Goal: Information Seeking & Learning: Compare options

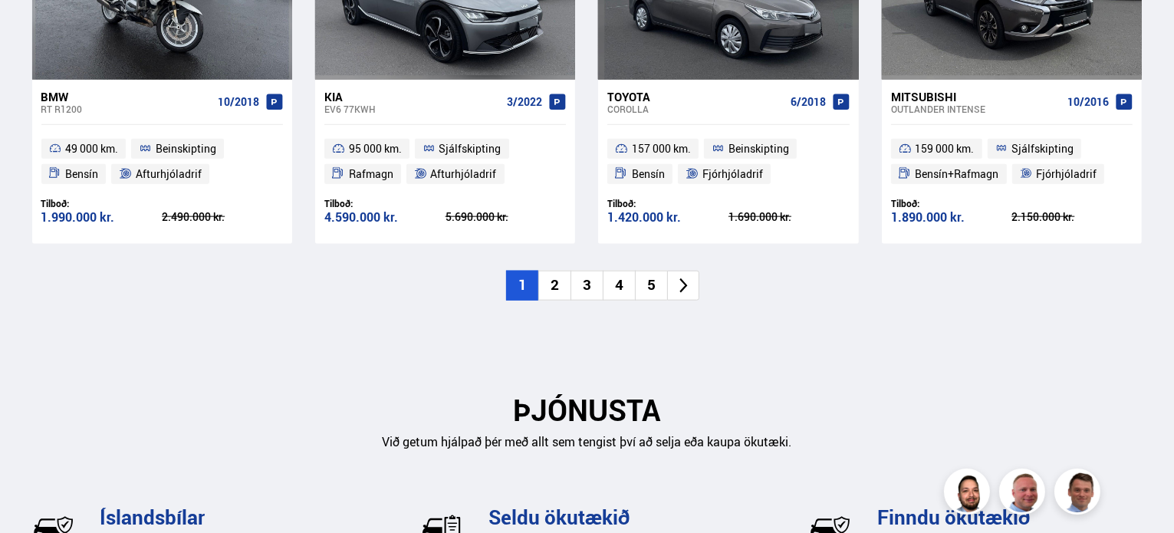
scroll to position [1840, 0]
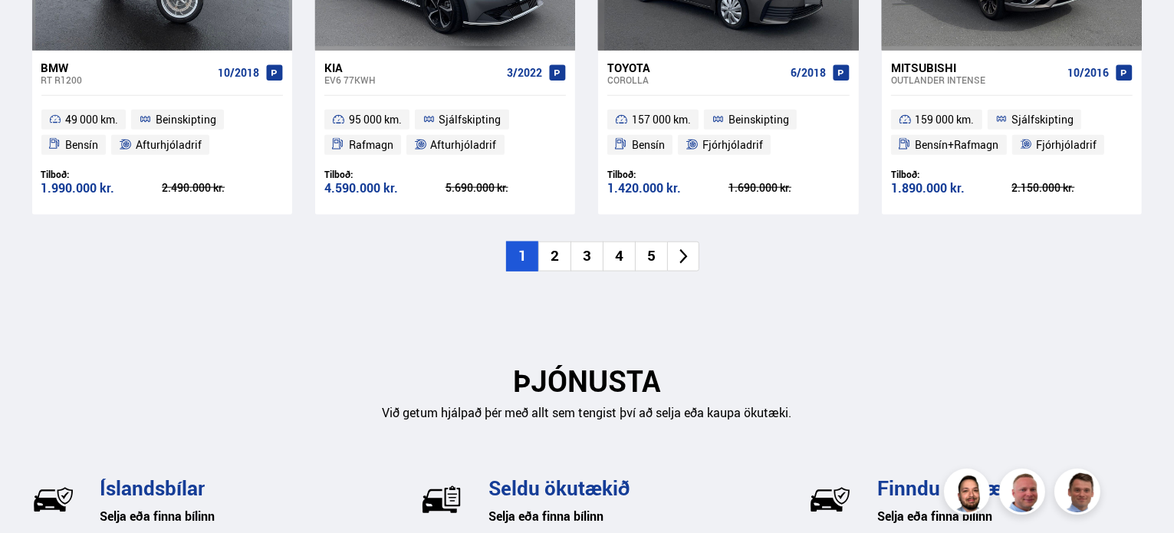
click at [547, 251] on li "2" at bounding box center [554, 256] width 32 height 30
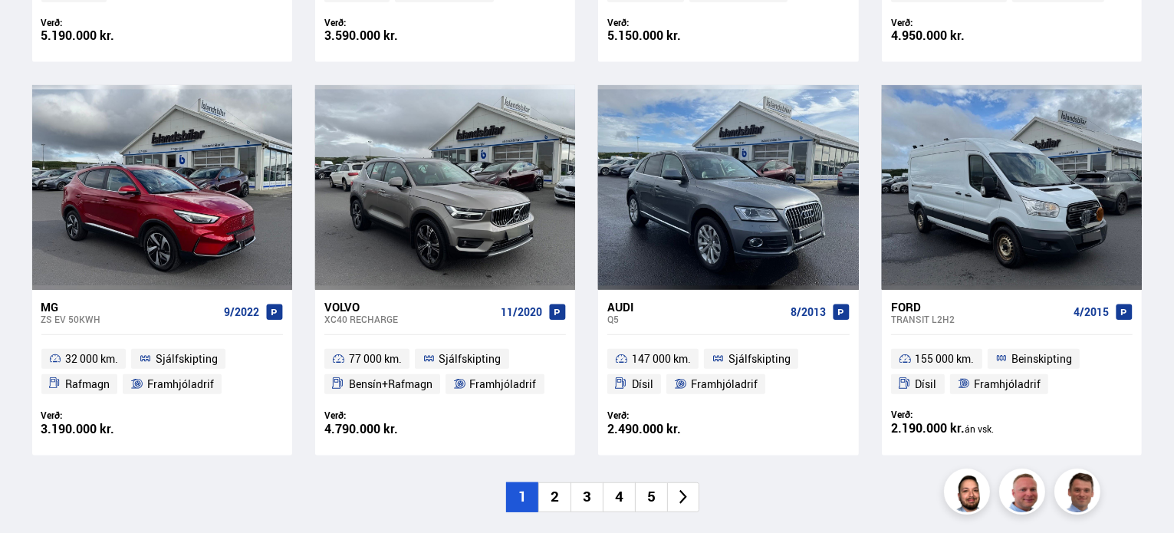
scroll to position [1303, 0]
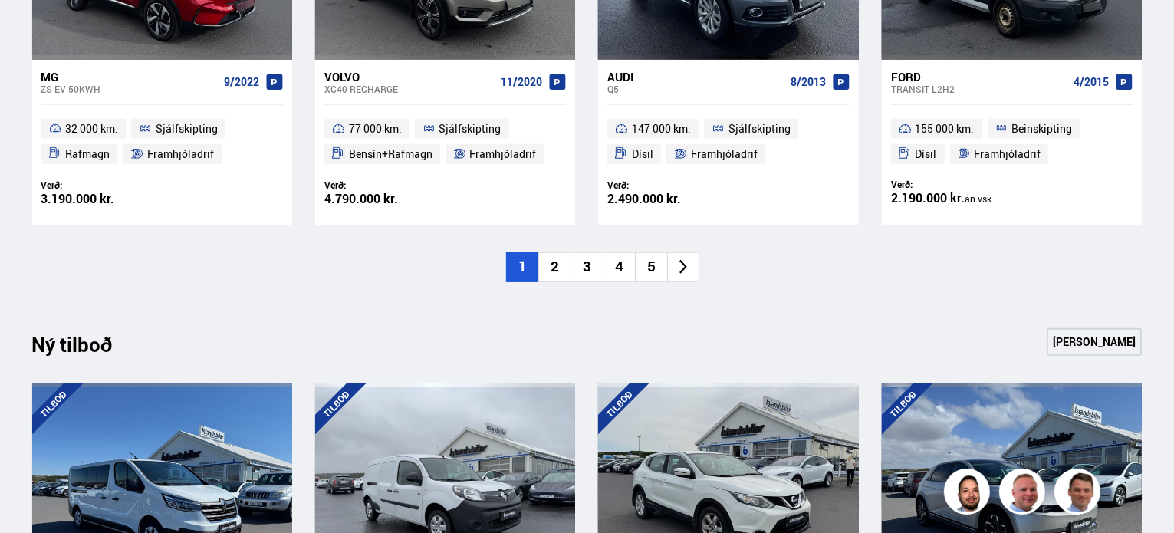
click at [562, 266] on li "2" at bounding box center [554, 267] width 32 height 30
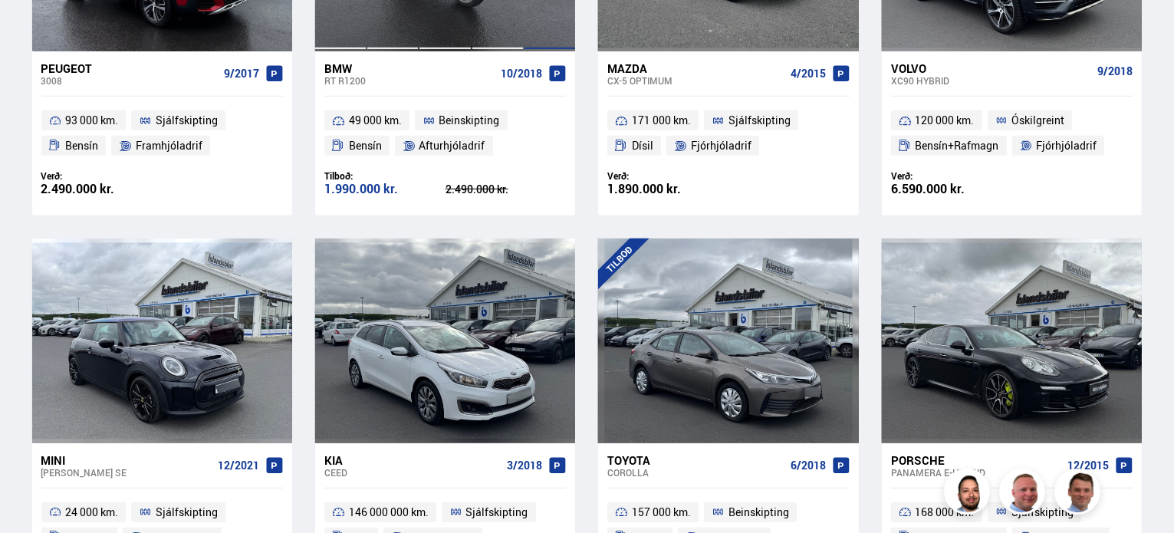
scroll to position [1150, 0]
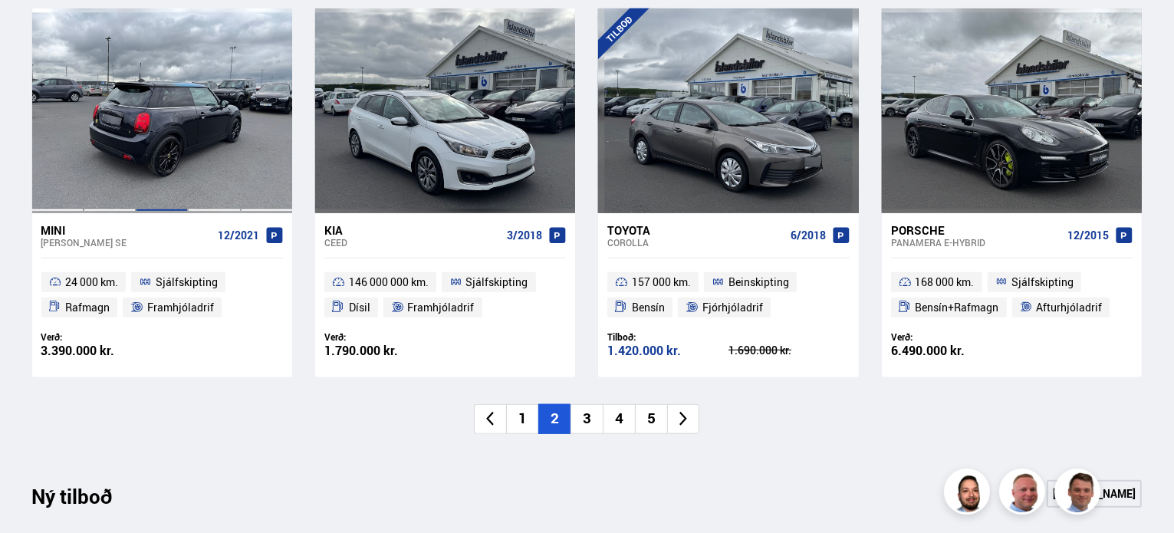
click at [178, 192] on div at bounding box center [162, 110] width 52 height 204
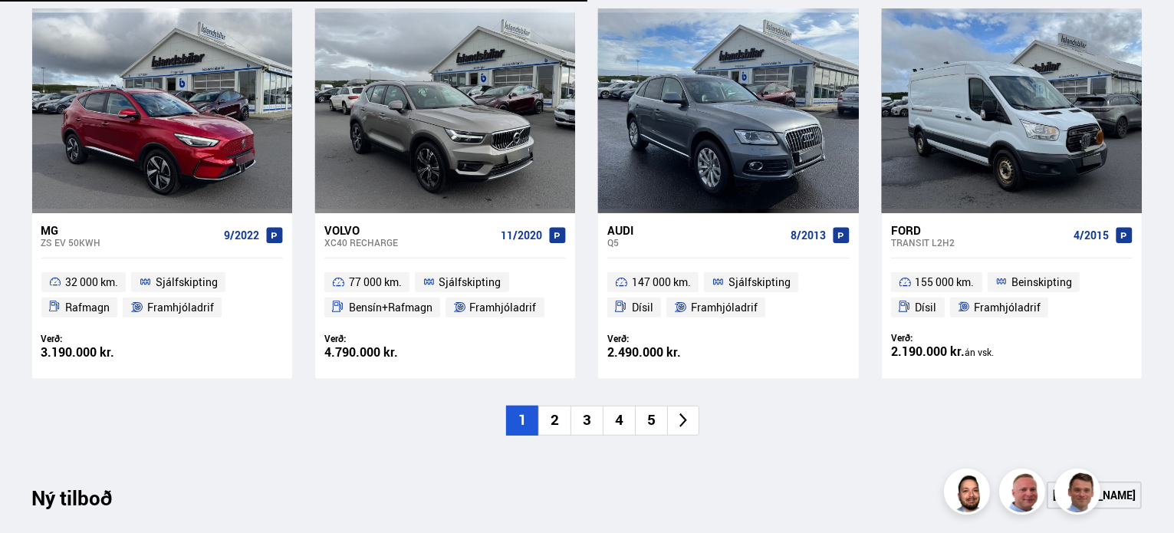
scroll to position [1150, 0]
click at [632, 428] on li "4" at bounding box center [619, 421] width 32 height 30
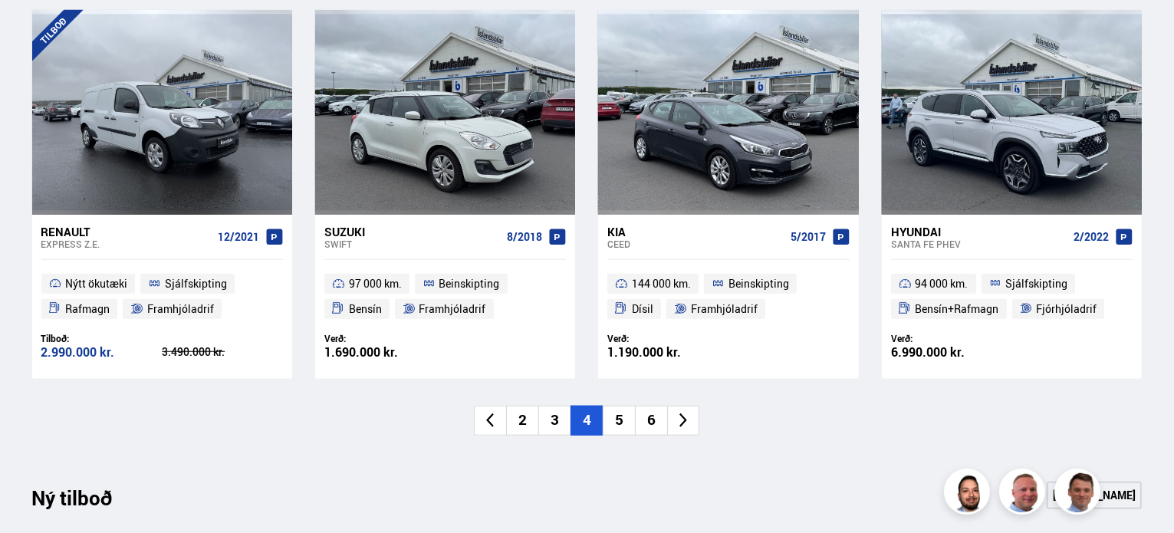
click at [622, 425] on li "5" at bounding box center [619, 421] width 32 height 30
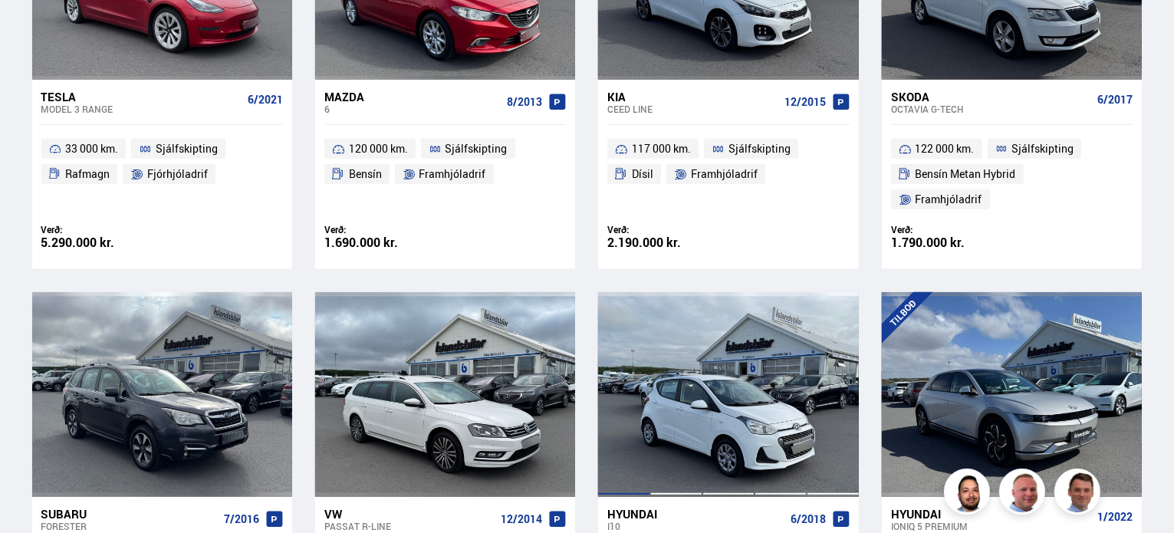
scroll to position [1073, 0]
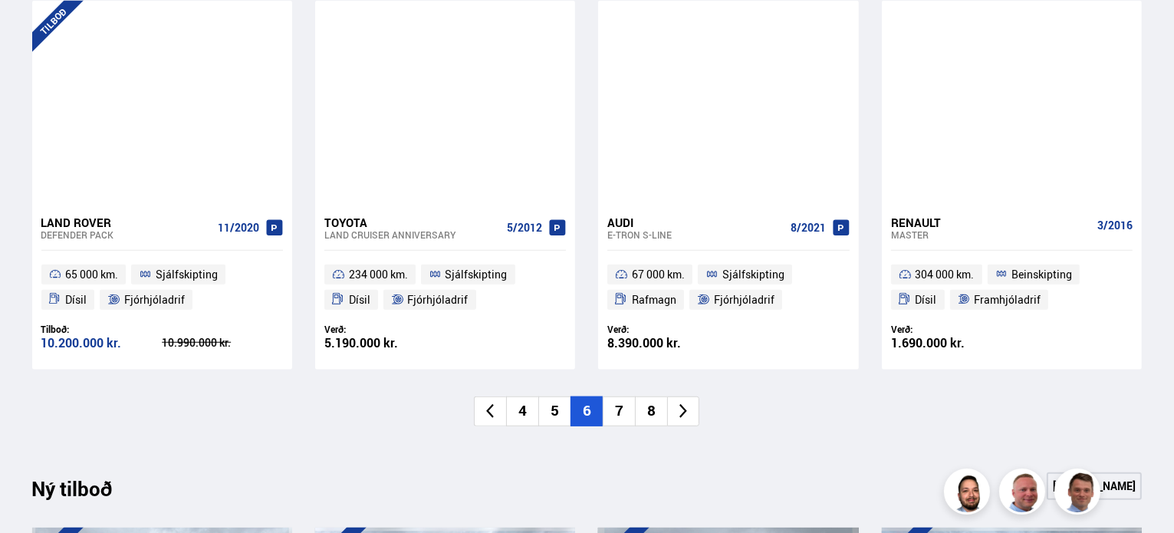
scroll to position [1227, 0]
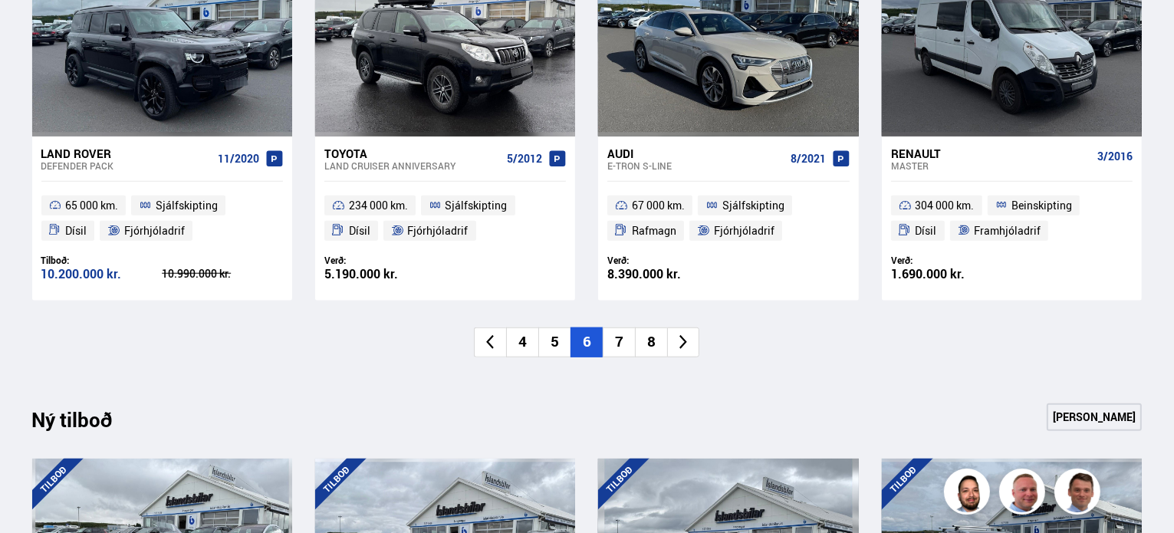
click at [614, 343] on li "7" at bounding box center [619, 342] width 32 height 30
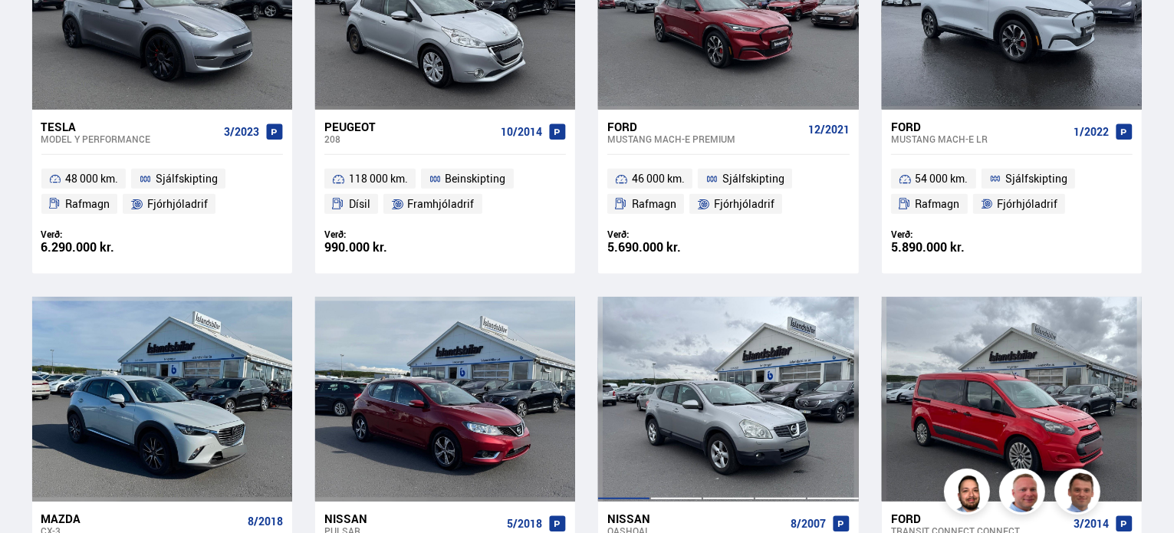
scroll to position [1073, 0]
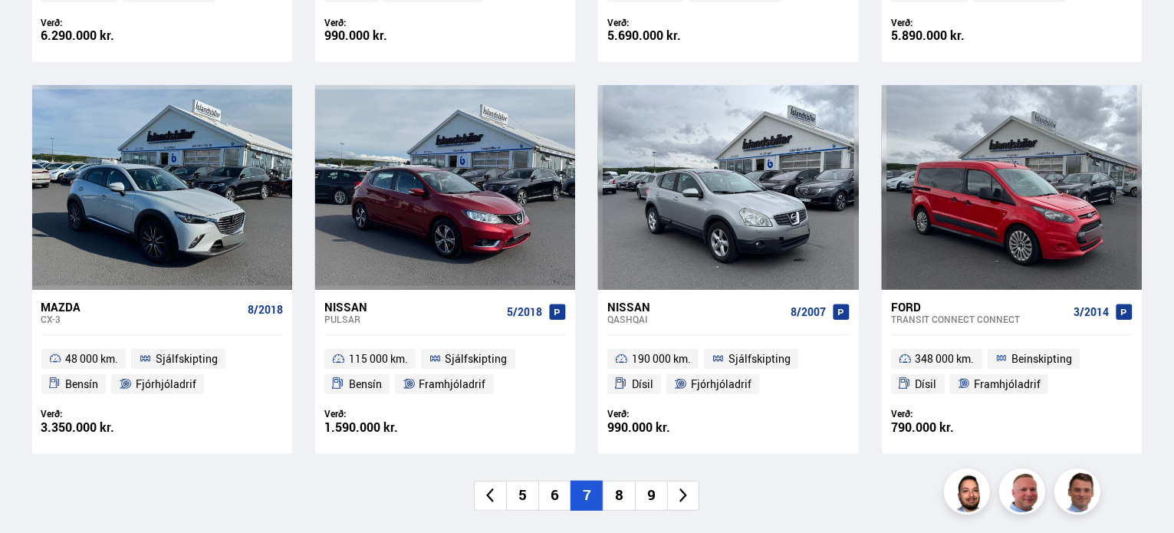
click at [616, 491] on li "8" at bounding box center [619, 496] width 32 height 30
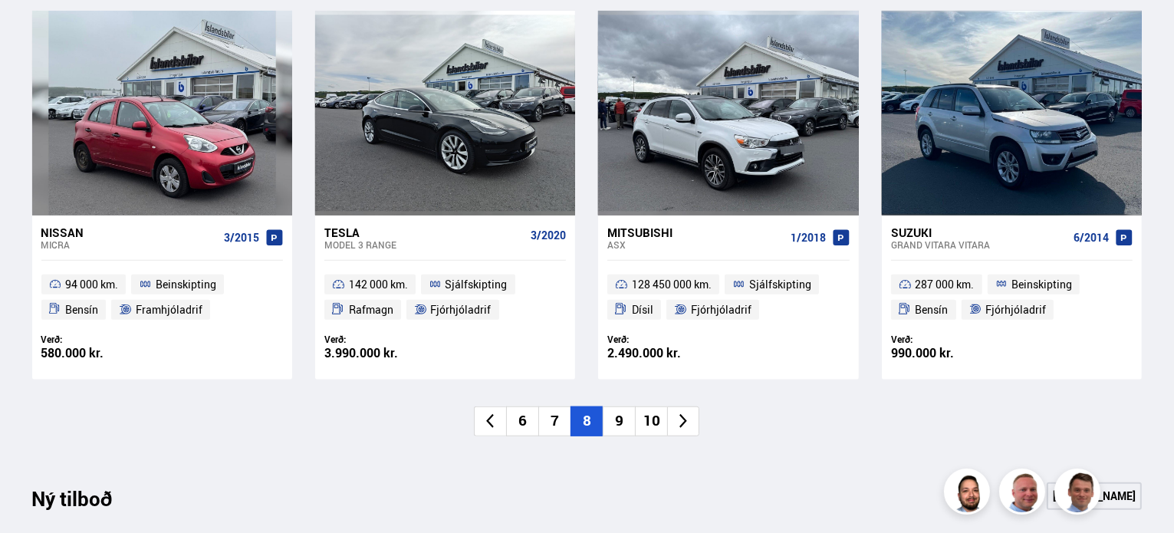
scroll to position [1150, 0]
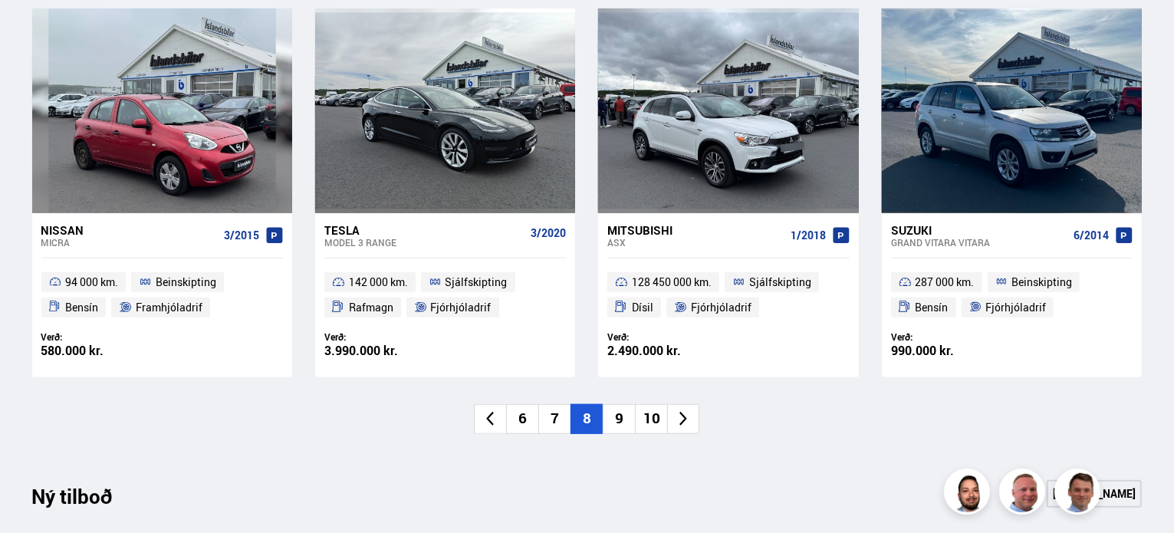
click at [619, 417] on li "9" at bounding box center [619, 419] width 32 height 30
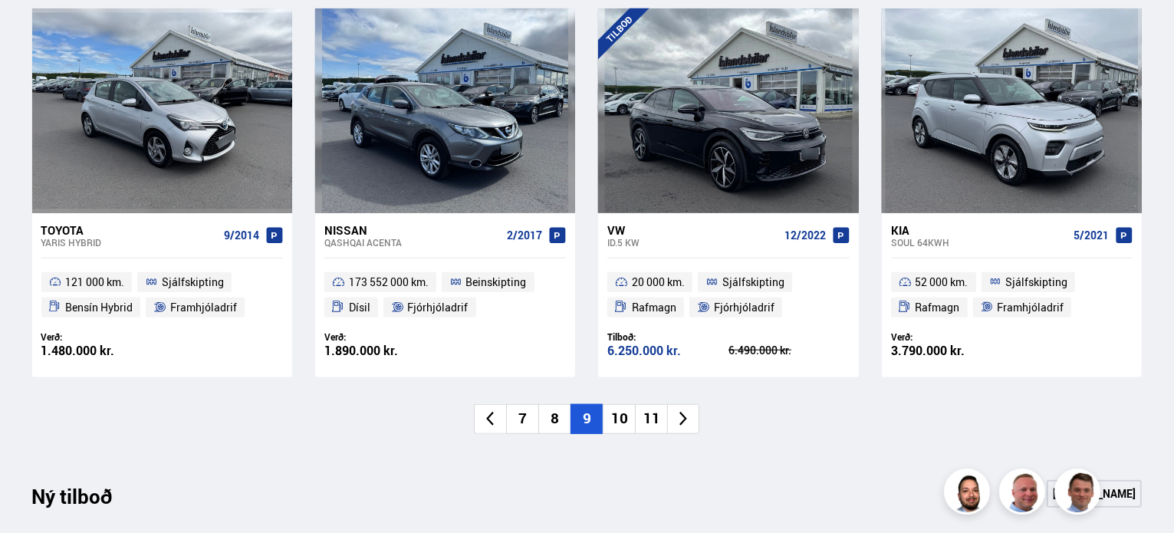
click at [613, 410] on li "10" at bounding box center [619, 419] width 32 height 30
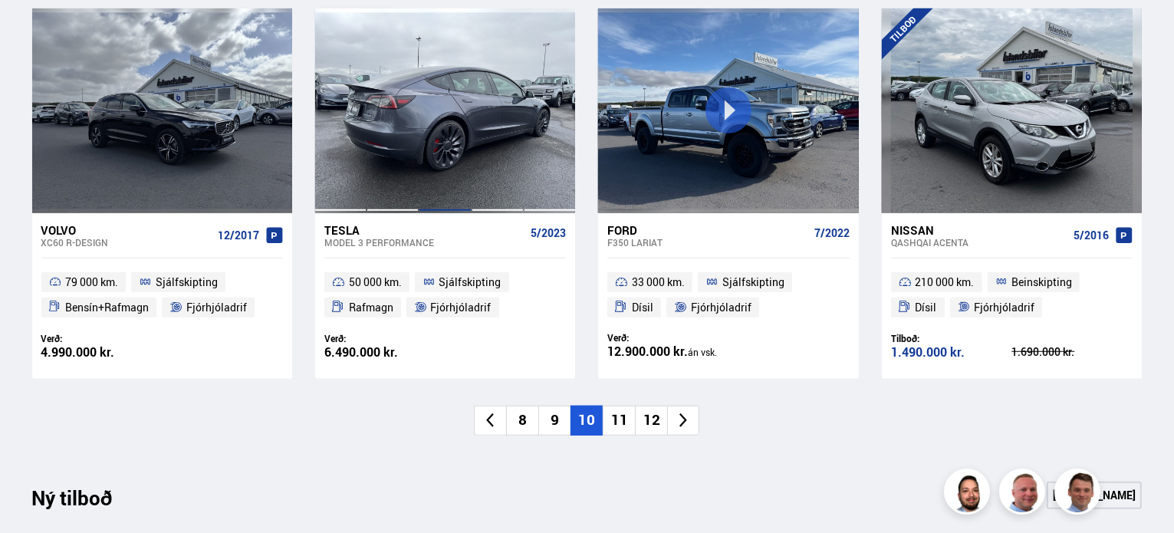
click at [445, 163] on div at bounding box center [445, 110] width 52 height 204
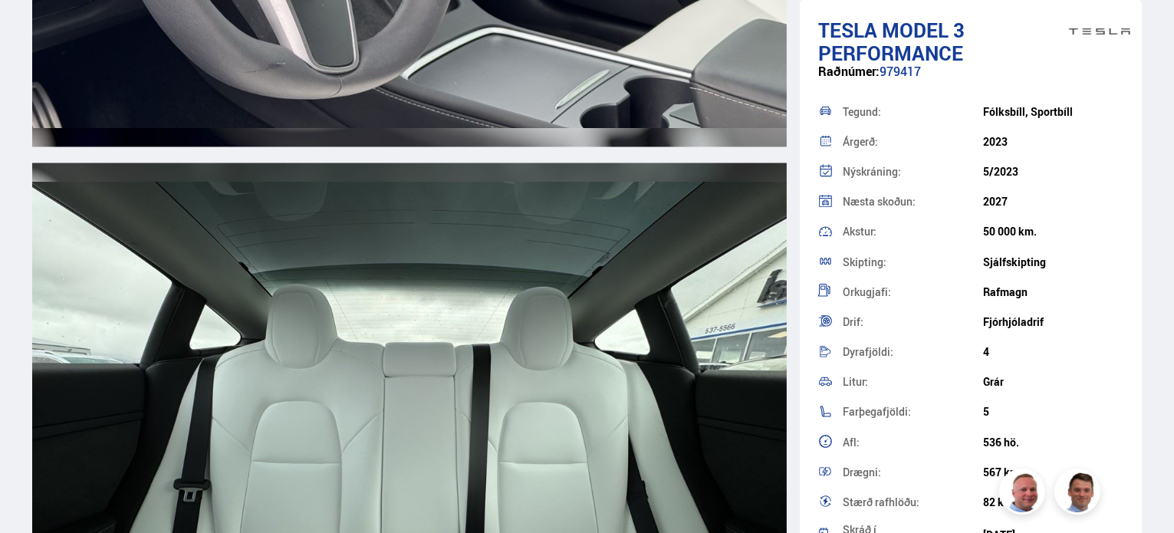
scroll to position [8586, 0]
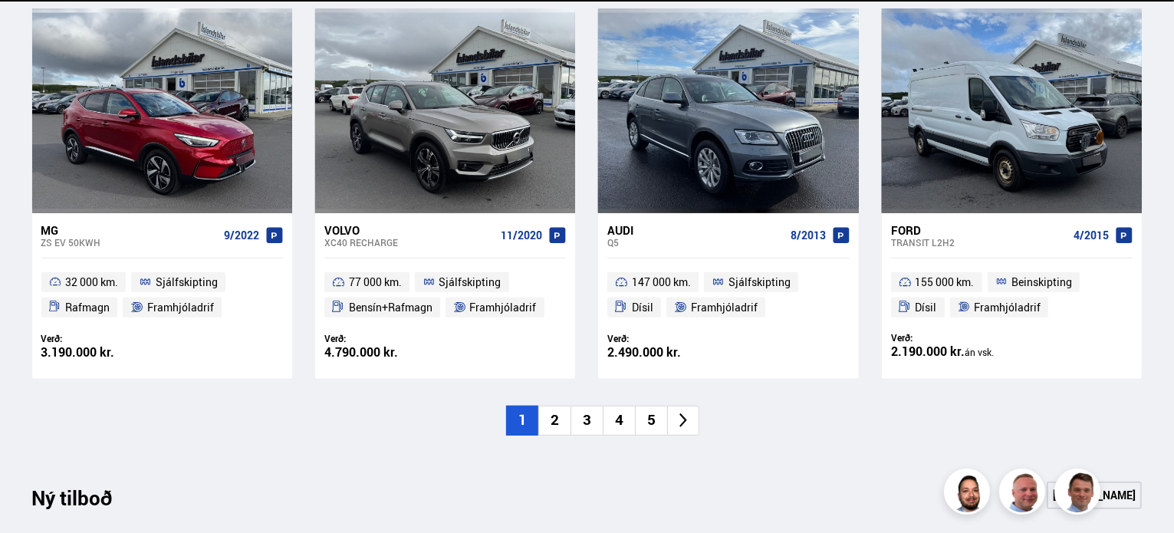
scroll to position [1150, 0]
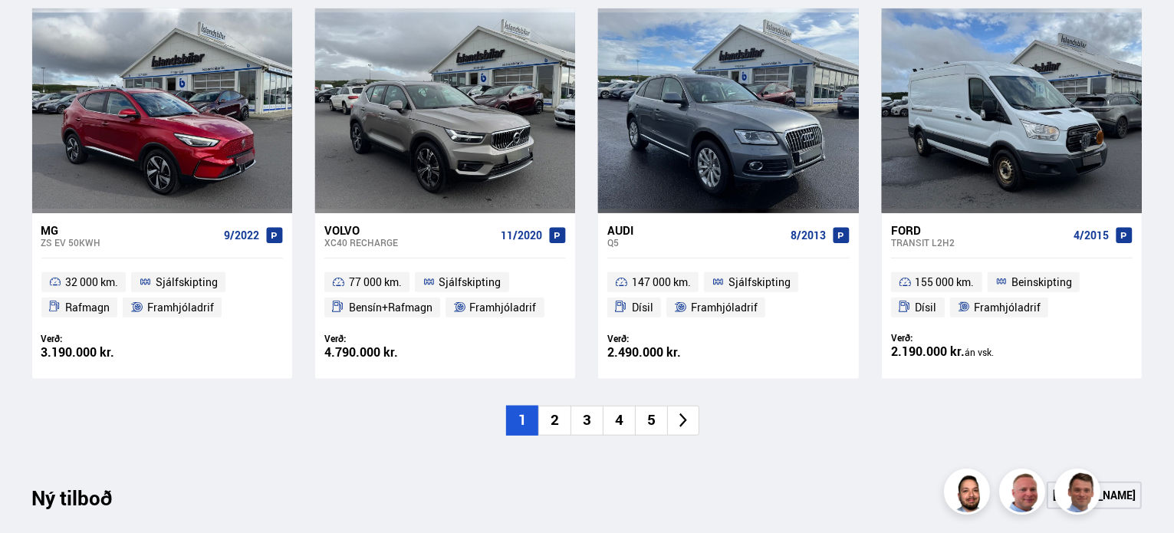
click at [655, 422] on li "5" at bounding box center [651, 421] width 32 height 30
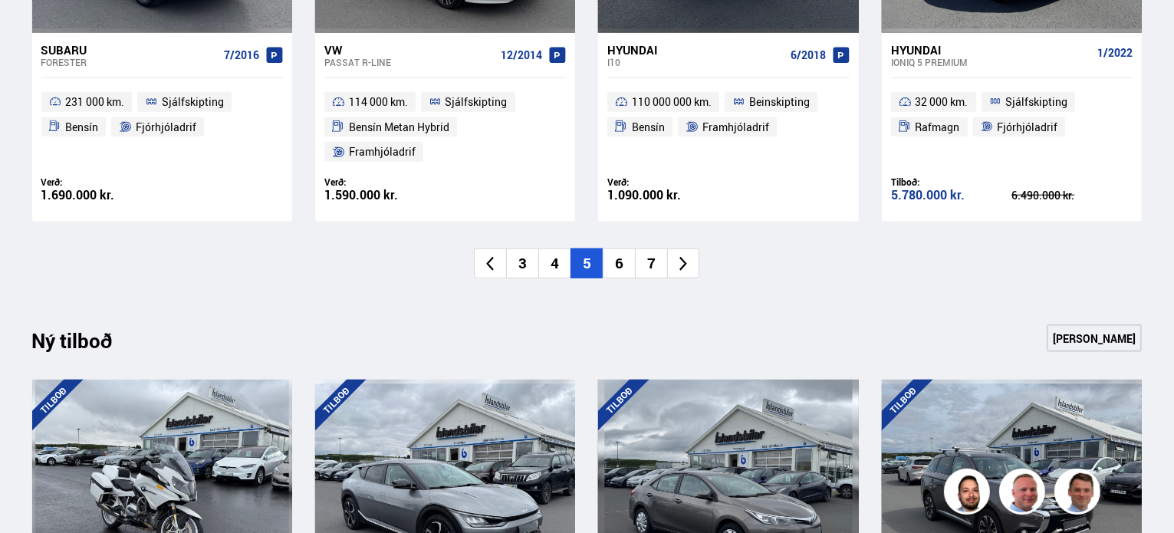
scroll to position [1380, 0]
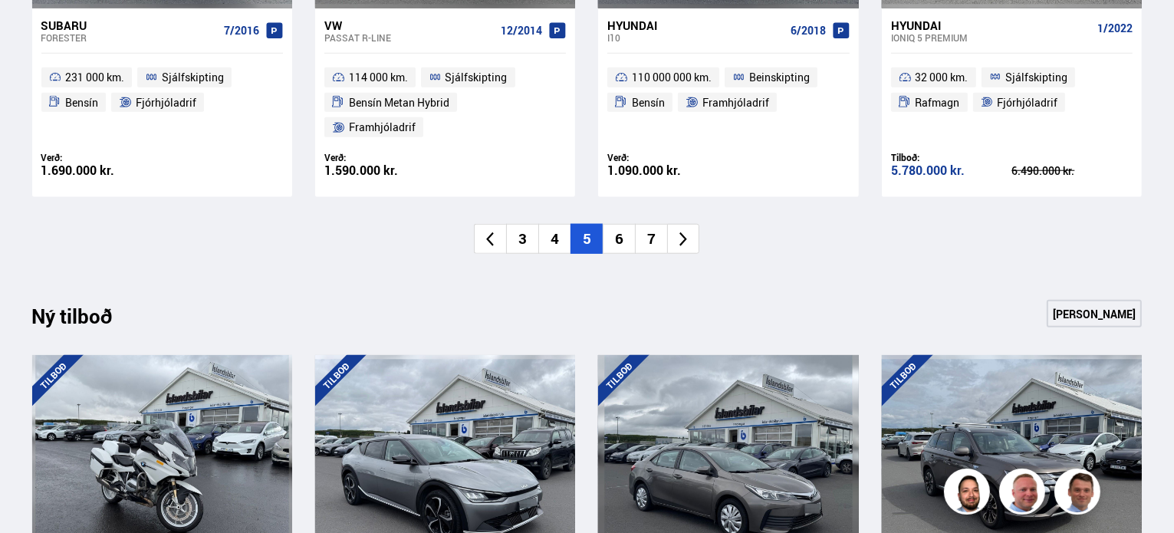
click at [610, 224] on li "6" at bounding box center [619, 239] width 32 height 30
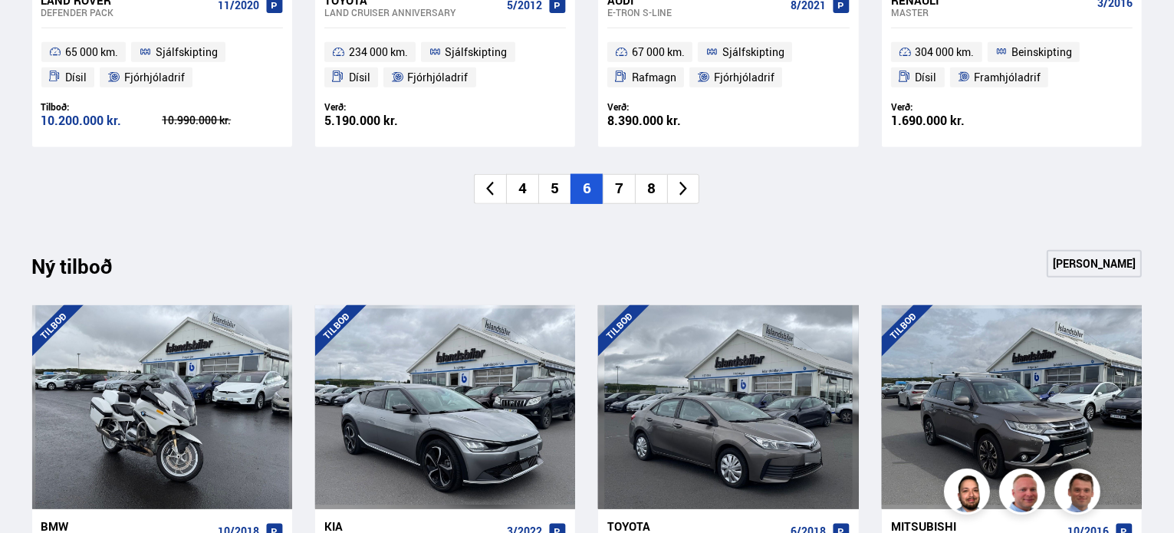
click at [616, 189] on li "7" at bounding box center [619, 189] width 32 height 30
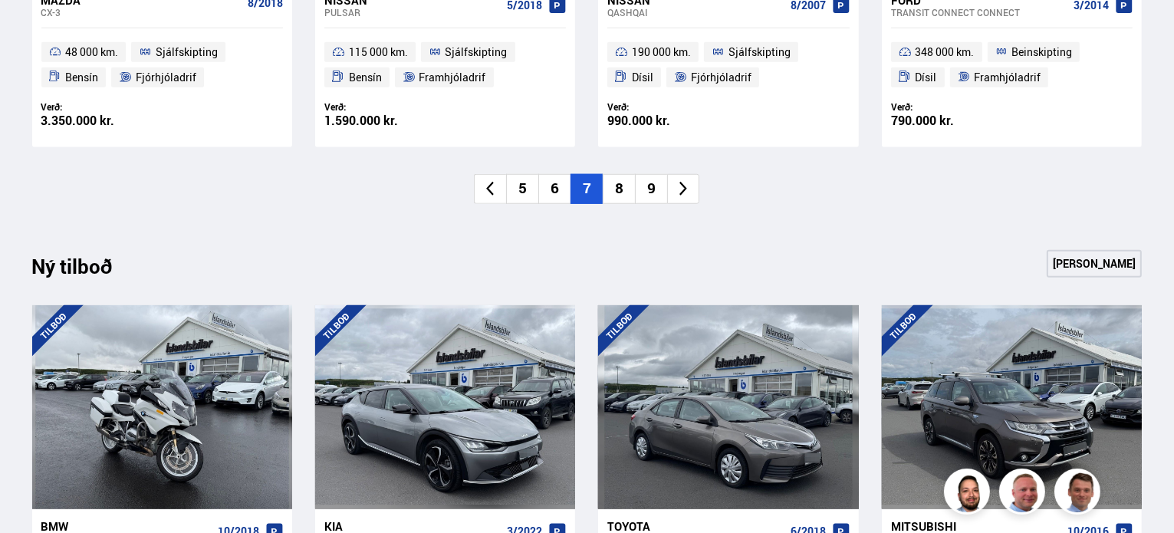
click at [616, 183] on li "8" at bounding box center [619, 189] width 32 height 30
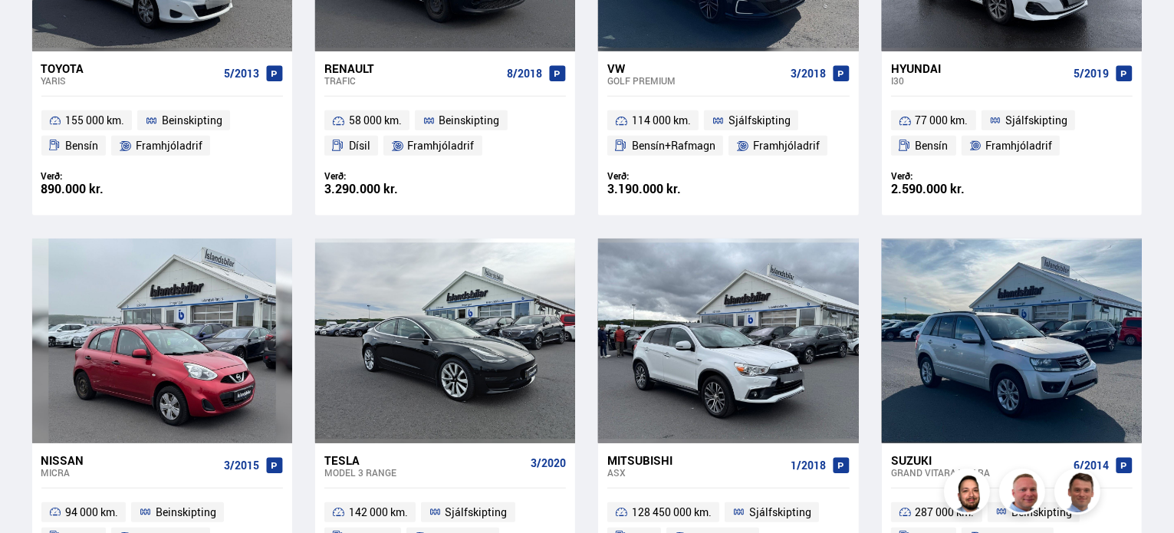
scroll to position [1303, 0]
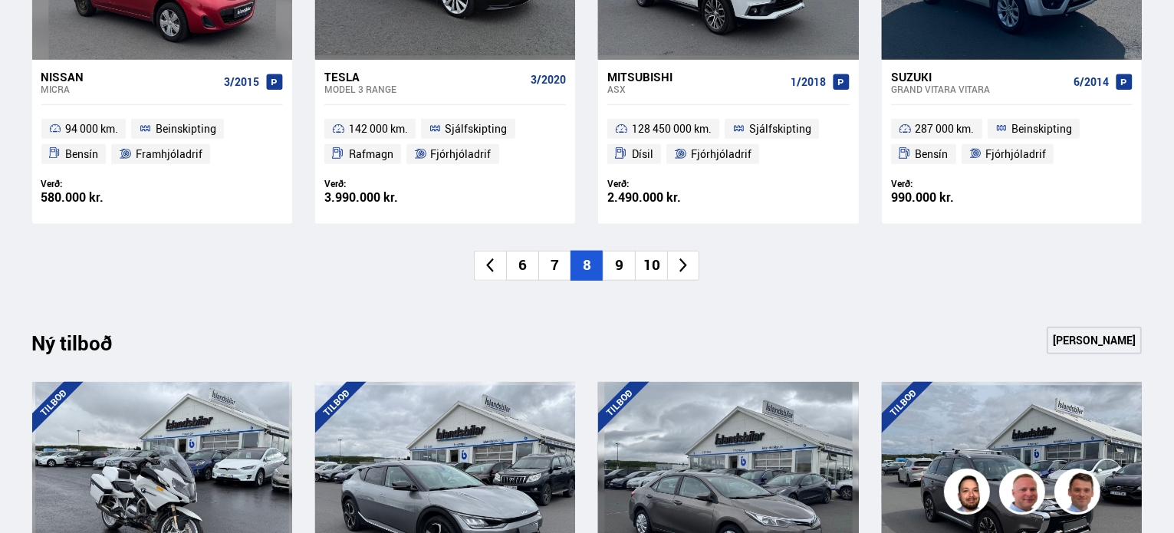
click at [620, 261] on li "9" at bounding box center [619, 266] width 32 height 30
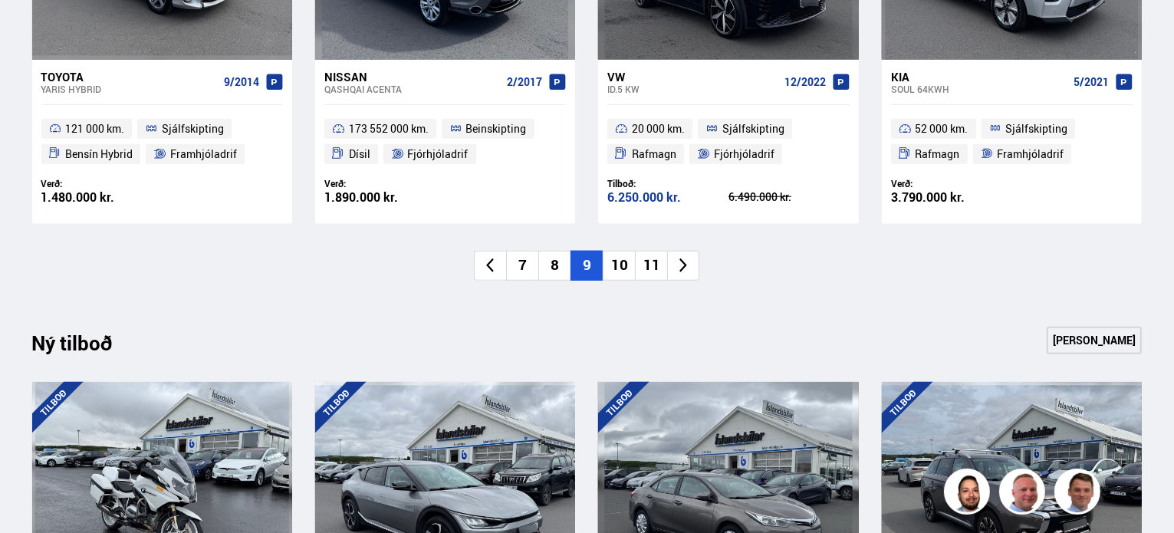
click at [621, 261] on li "10" at bounding box center [619, 266] width 32 height 30
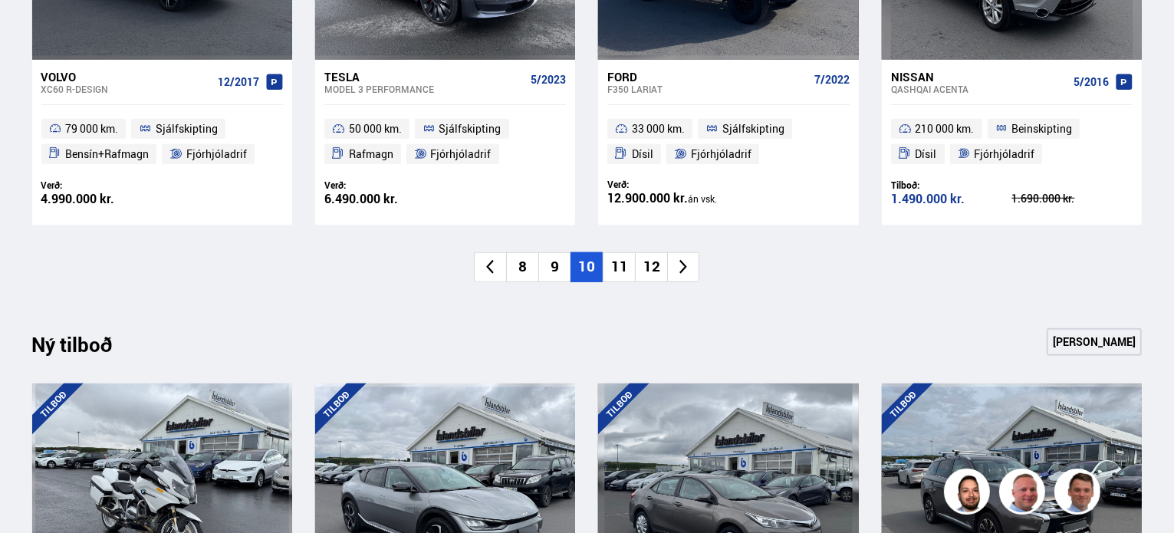
click at [623, 268] on li "11" at bounding box center [619, 267] width 32 height 30
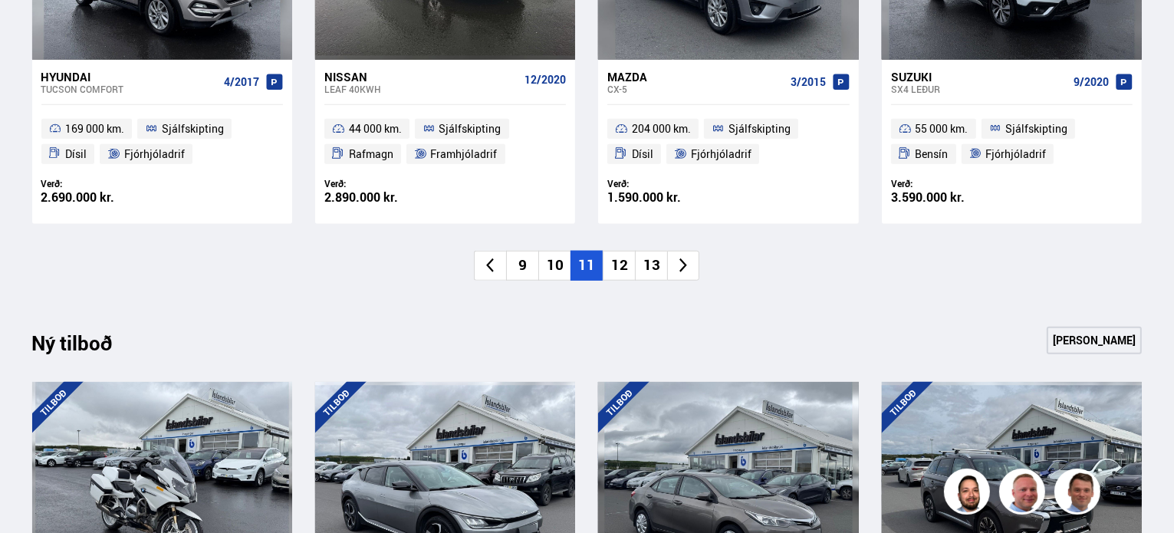
click at [628, 268] on li "12" at bounding box center [619, 266] width 32 height 30
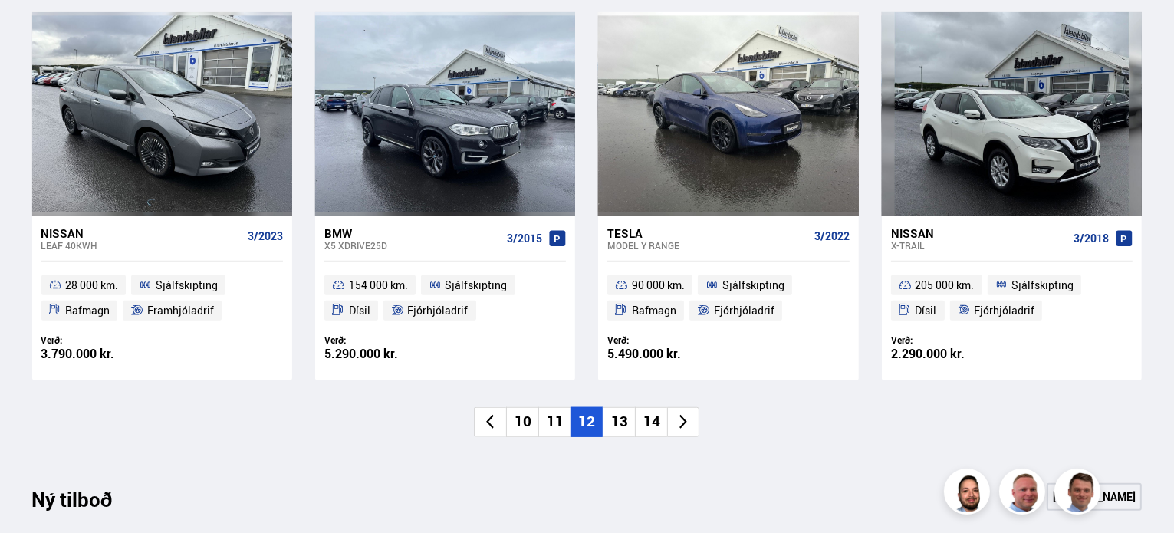
scroll to position [1150, 0]
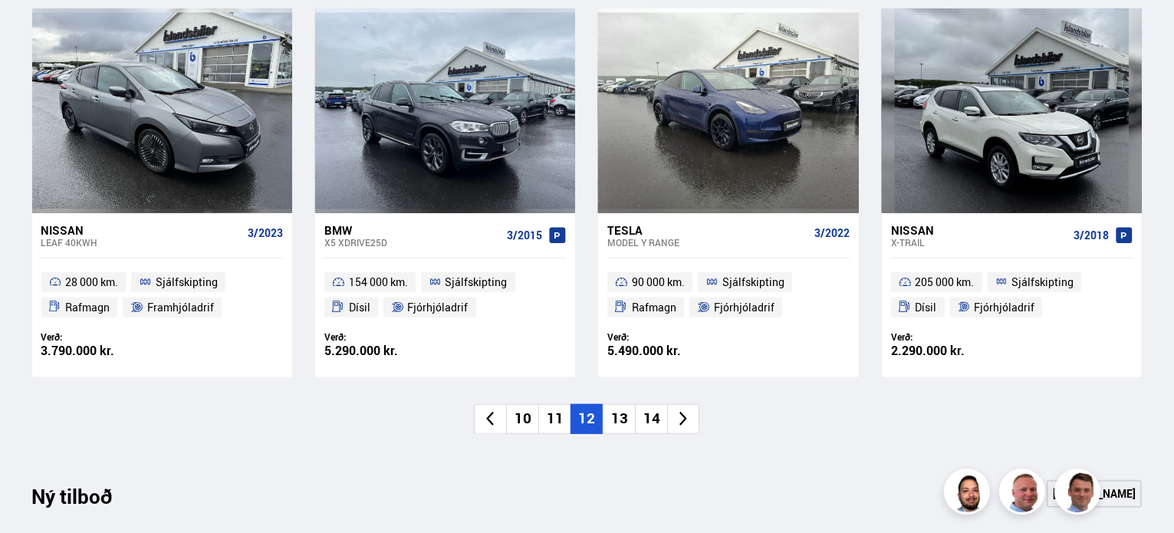
click at [156, 290] on span "Sjálfskipting" at bounding box center [187, 282] width 62 height 18
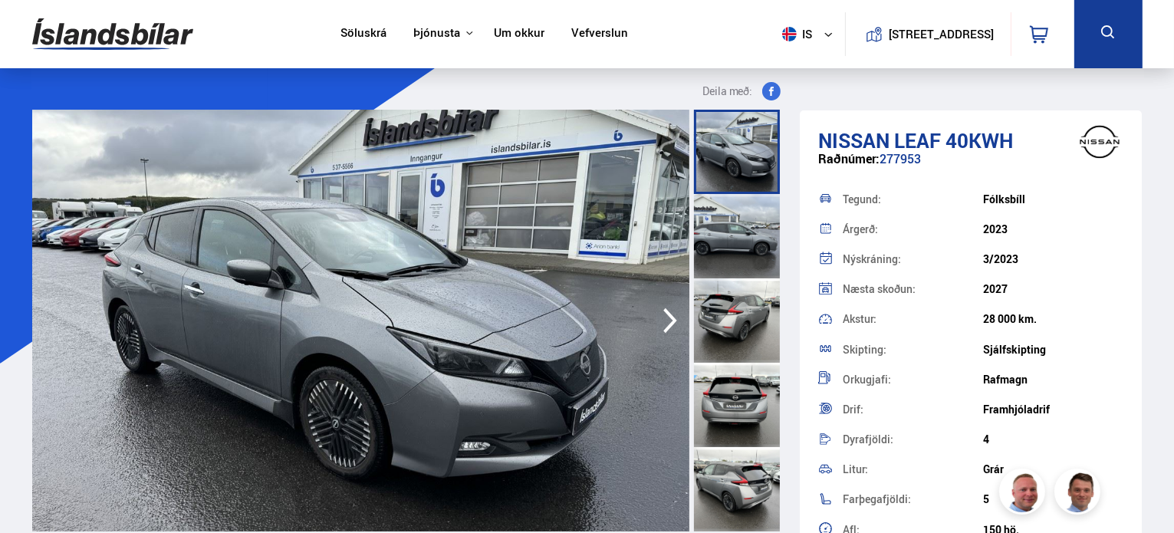
click at [908, 60] on nav "Klettháls, 110 Reykjavík 0" at bounding box center [959, 34] width 229 height 68
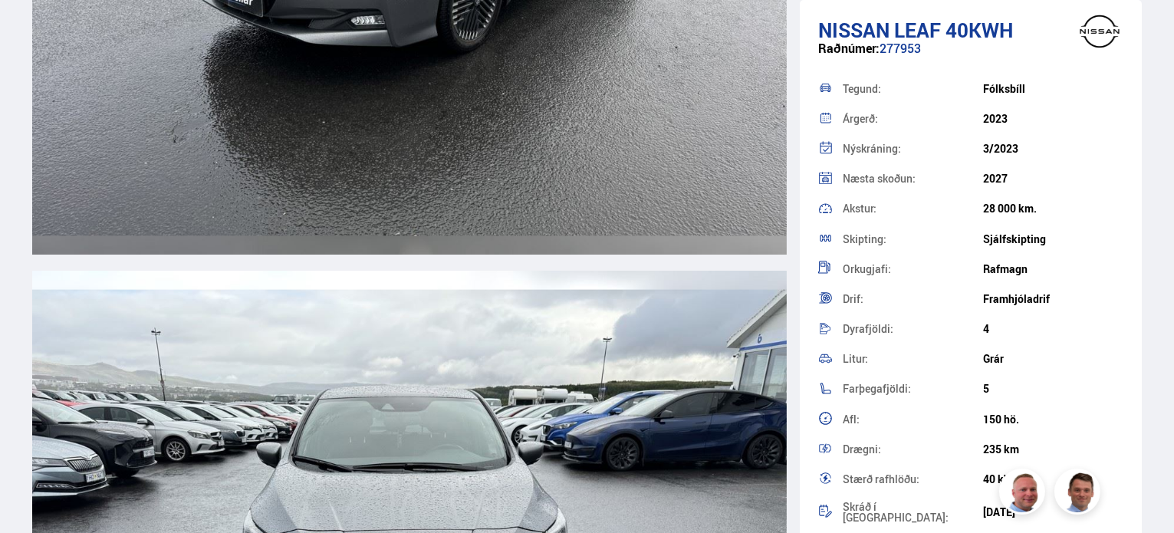
scroll to position [5520, 0]
